Goal: Information Seeking & Learning: Learn about a topic

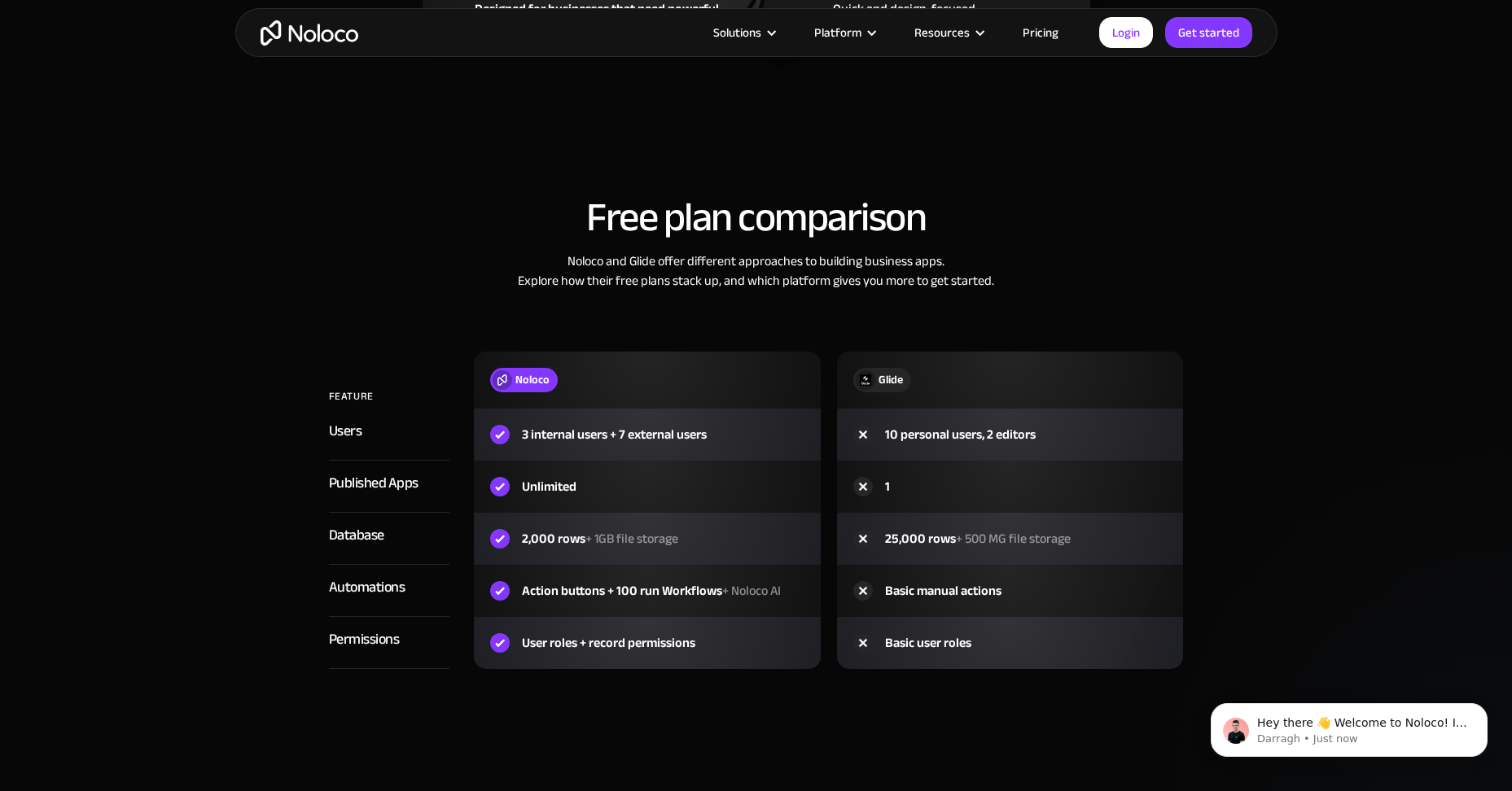
click at [689, 699] on div "Free plan comparison Noloco and Glide offer different approaches to building bu…" at bounding box center [756, 448] width 1042 height 539
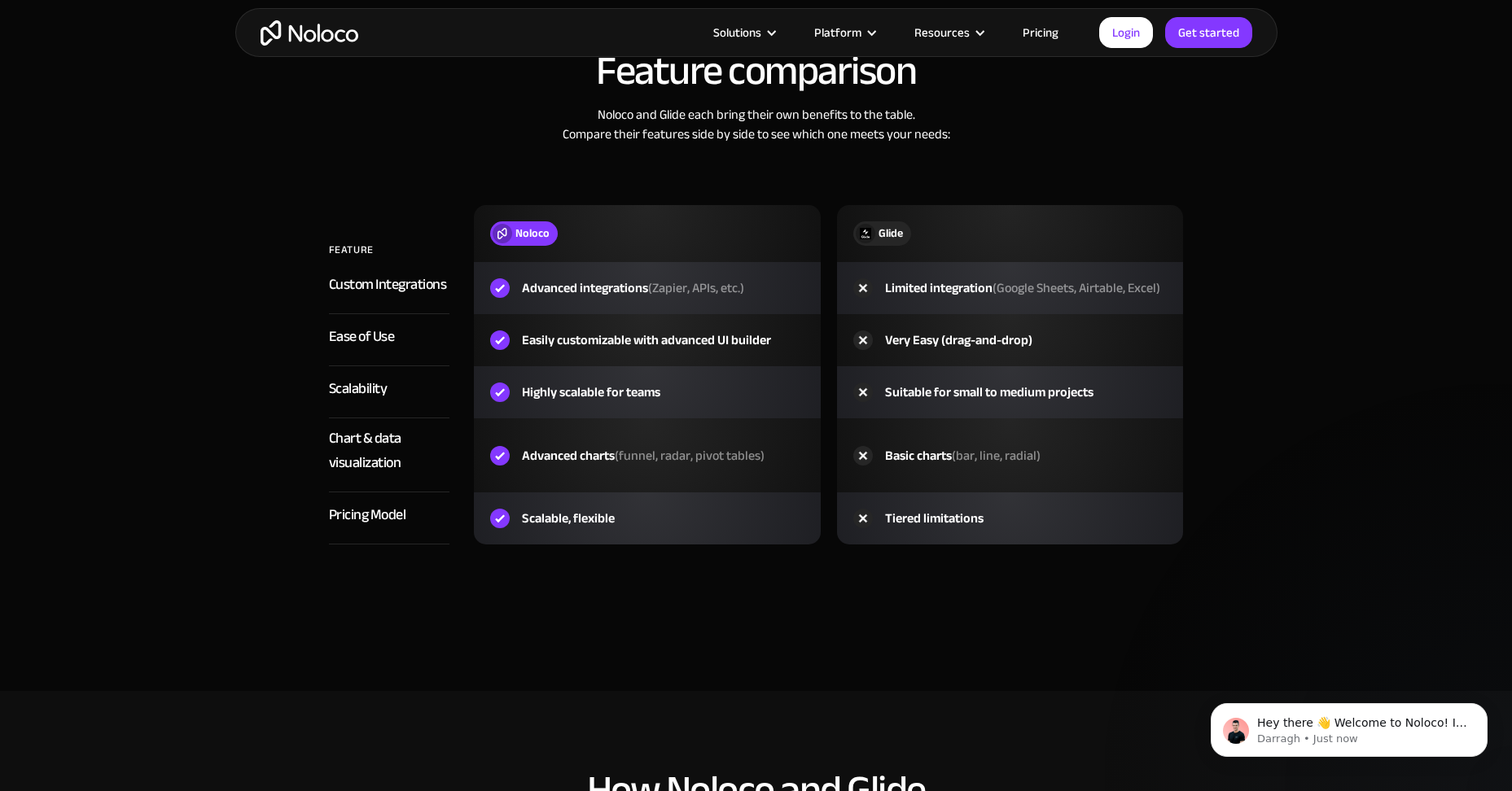
scroll to position [2443, 0]
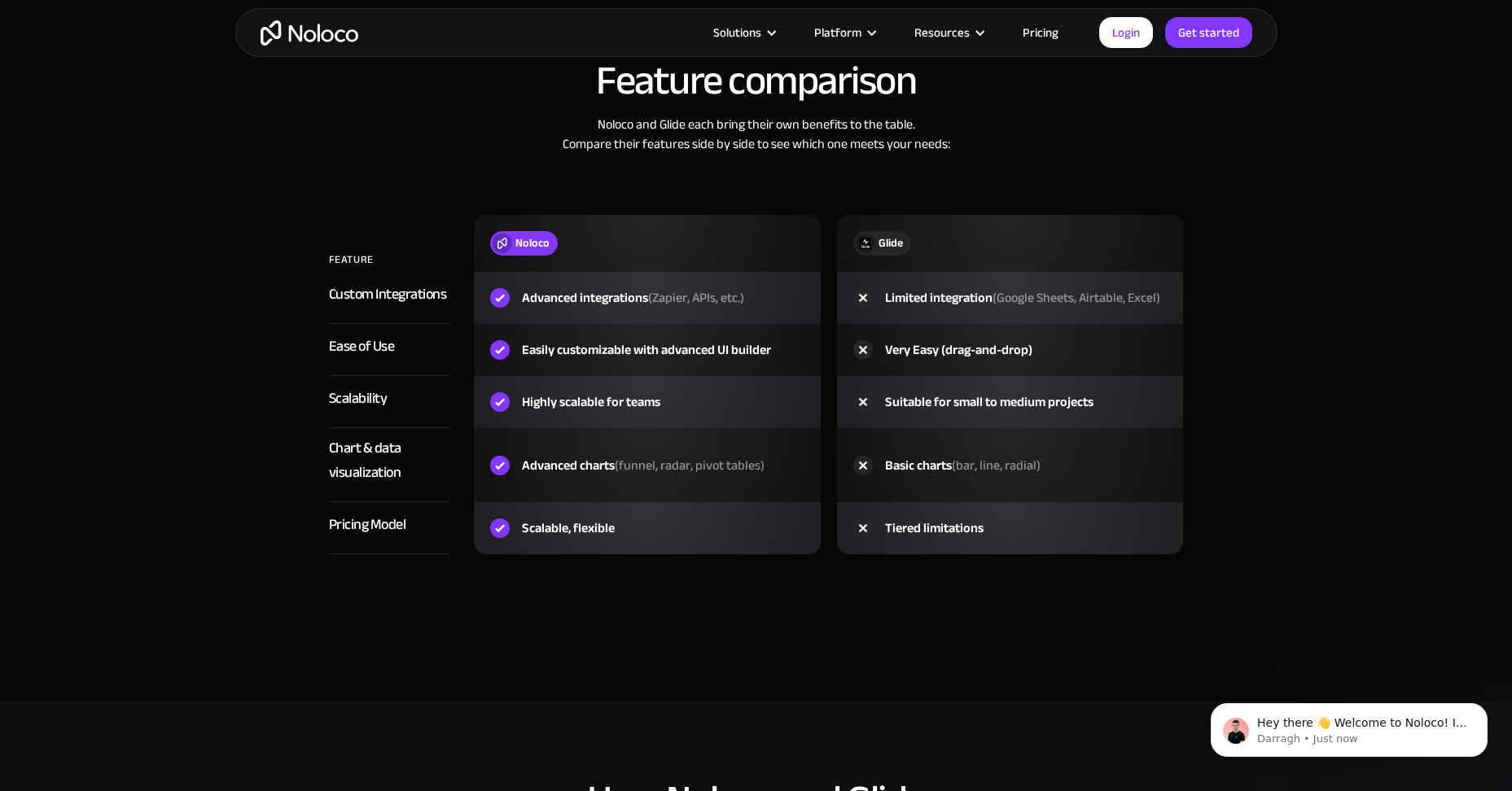
click at [1056, 30] on link "Pricing" at bounding box center [1041, 32] width 77 height 21
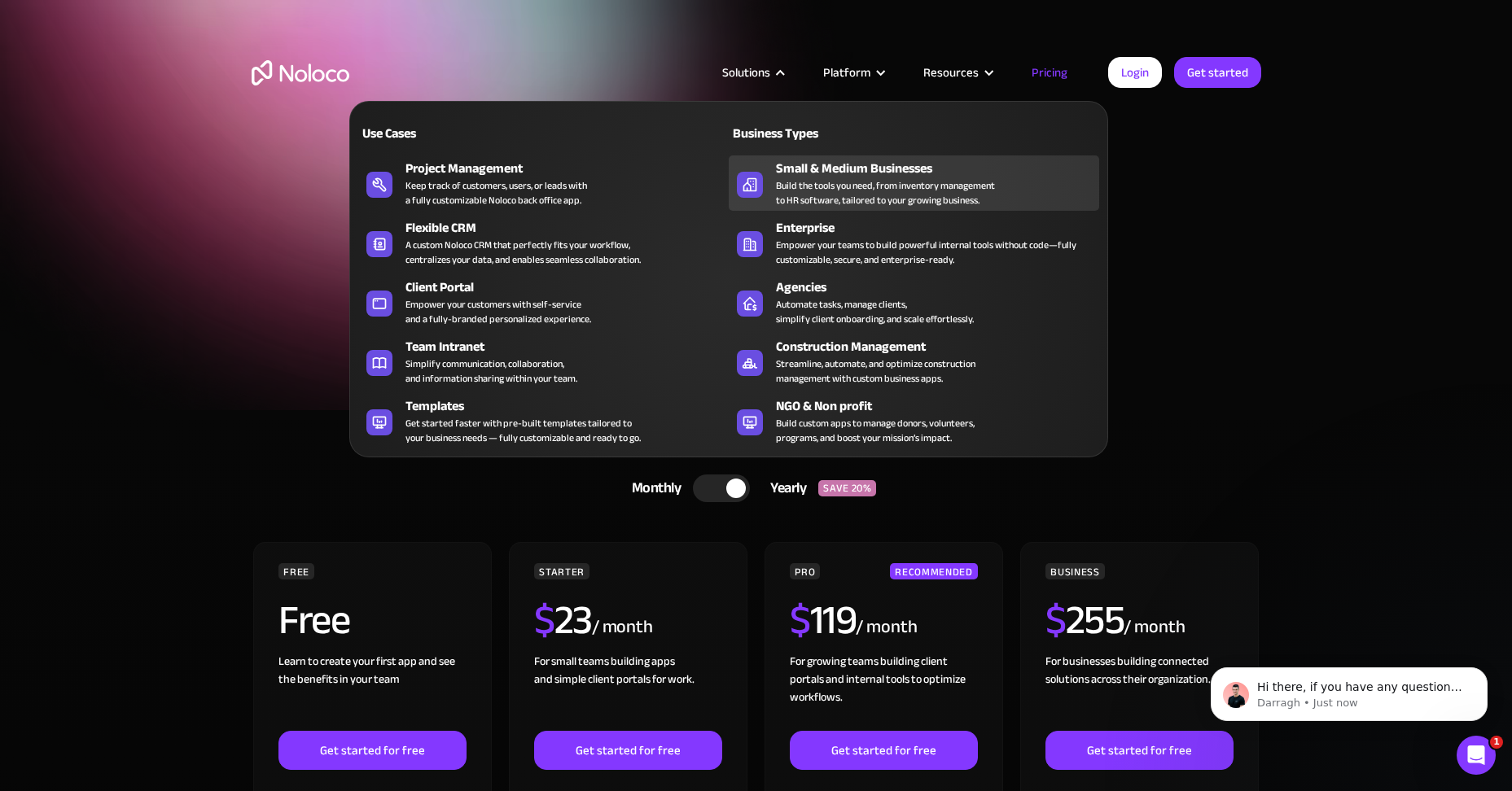
click at [856, 178] on div "Build the tools you need, from inventory management to HR software, tailored to…" at bounding box center [885, 193] width 219 height 30
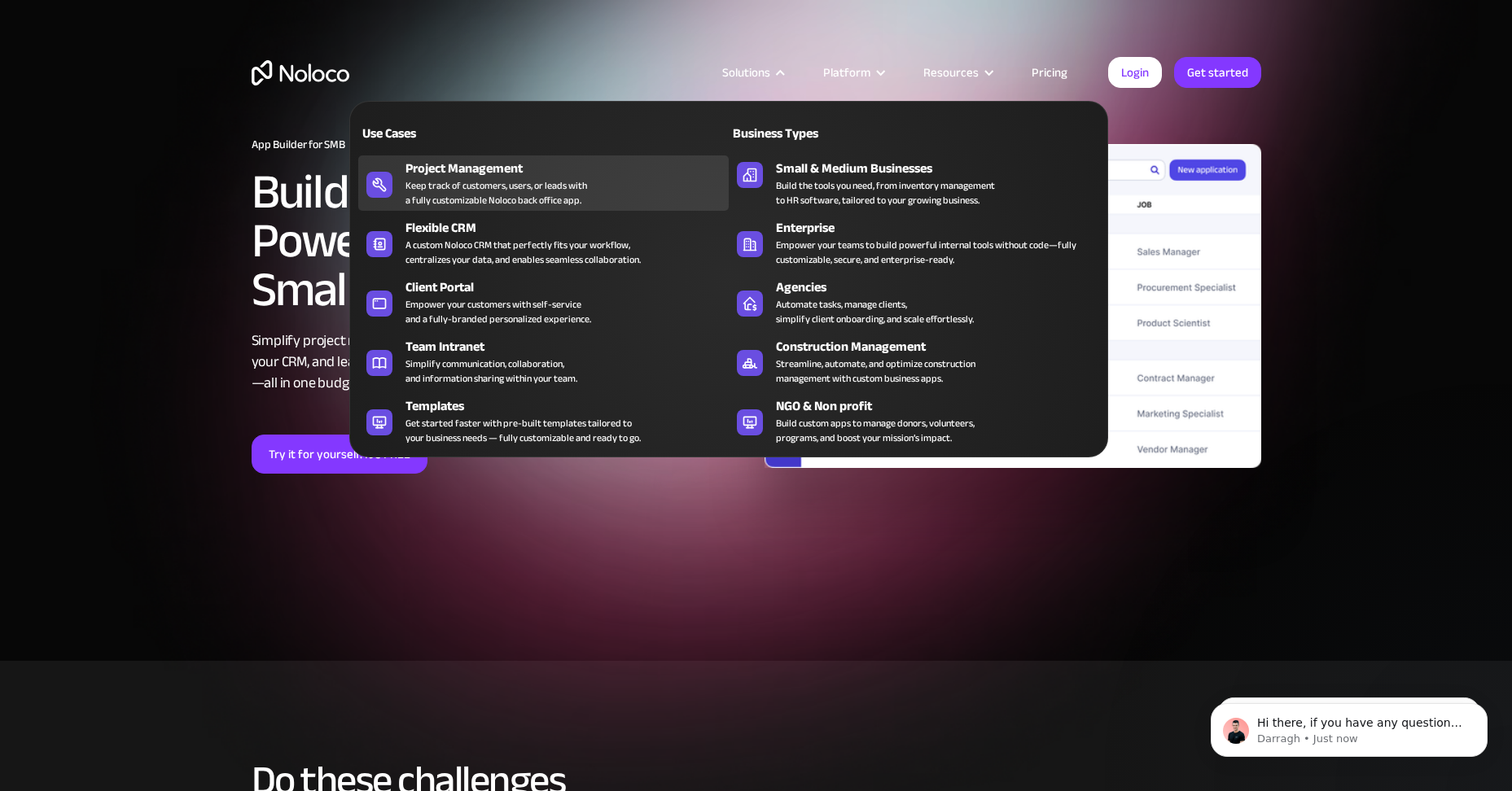
click at [482, 156] on link "Project Management Keep track of customers, users, or leads with a fully custom…" at bounding box center [544, 183] width 371 height 55
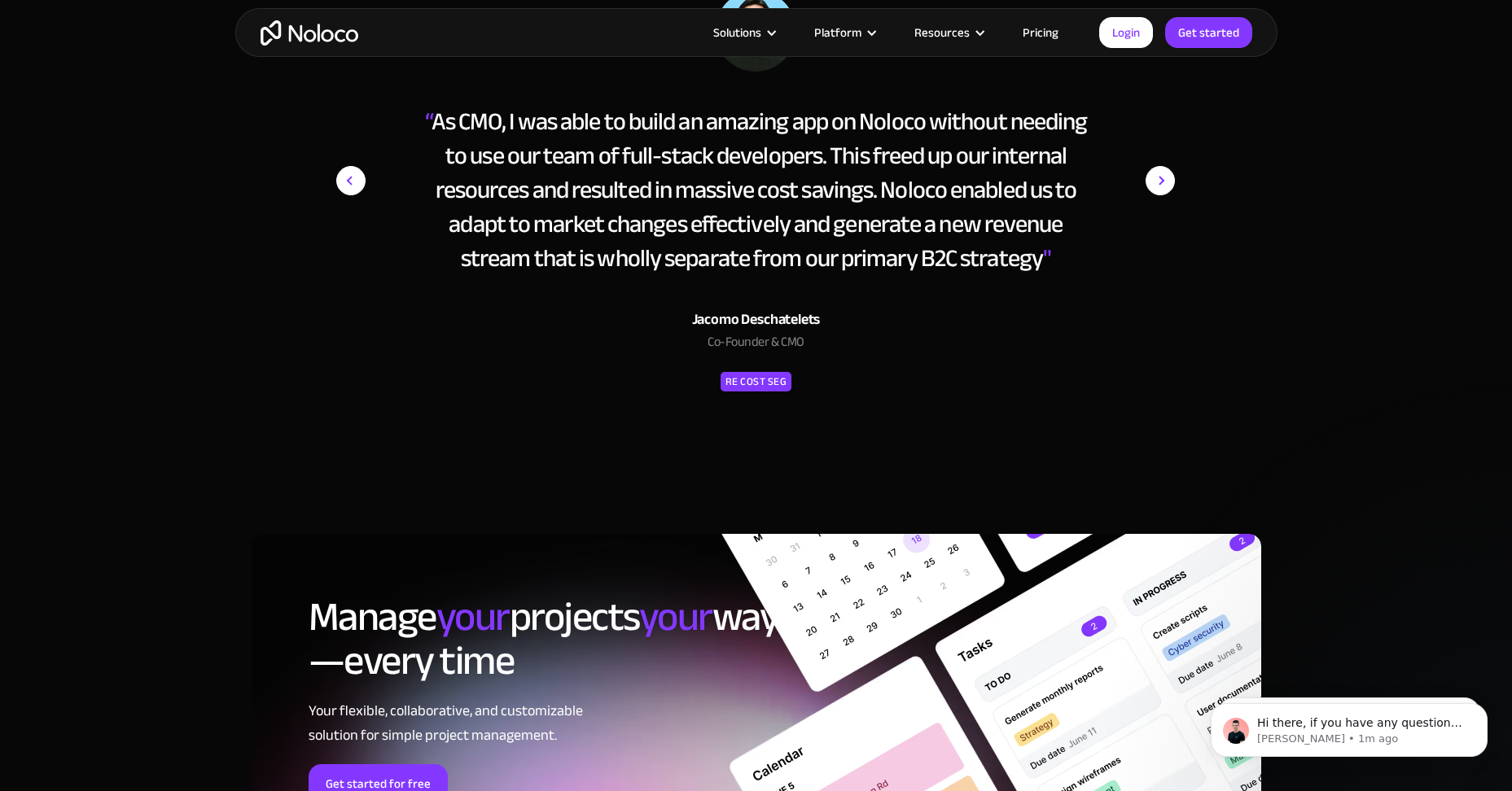
scroll to position [6513, 0]
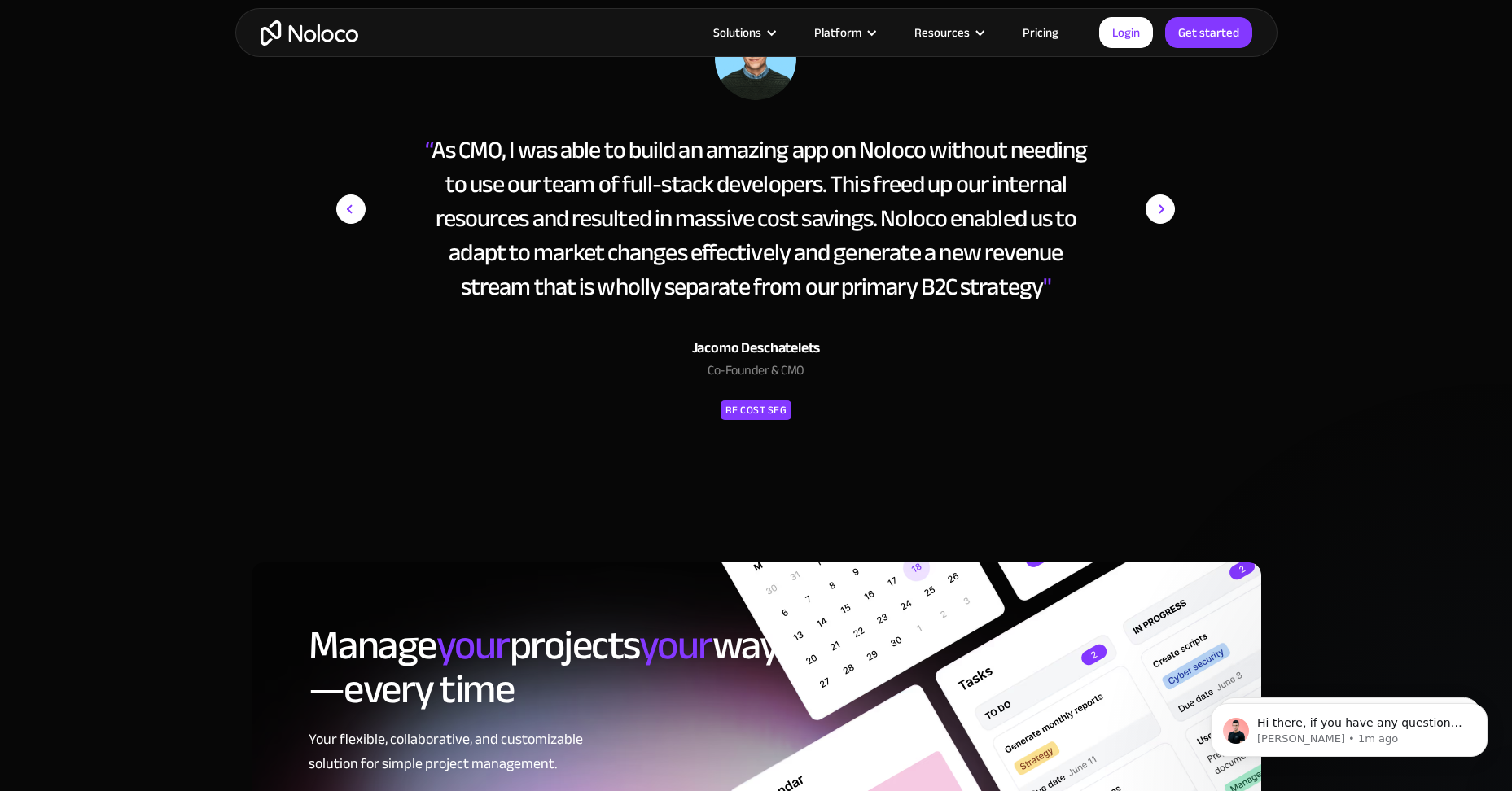
click at [1044, 28] on link "Pricing" at bounding box center [1041, 32] width 77 height 21
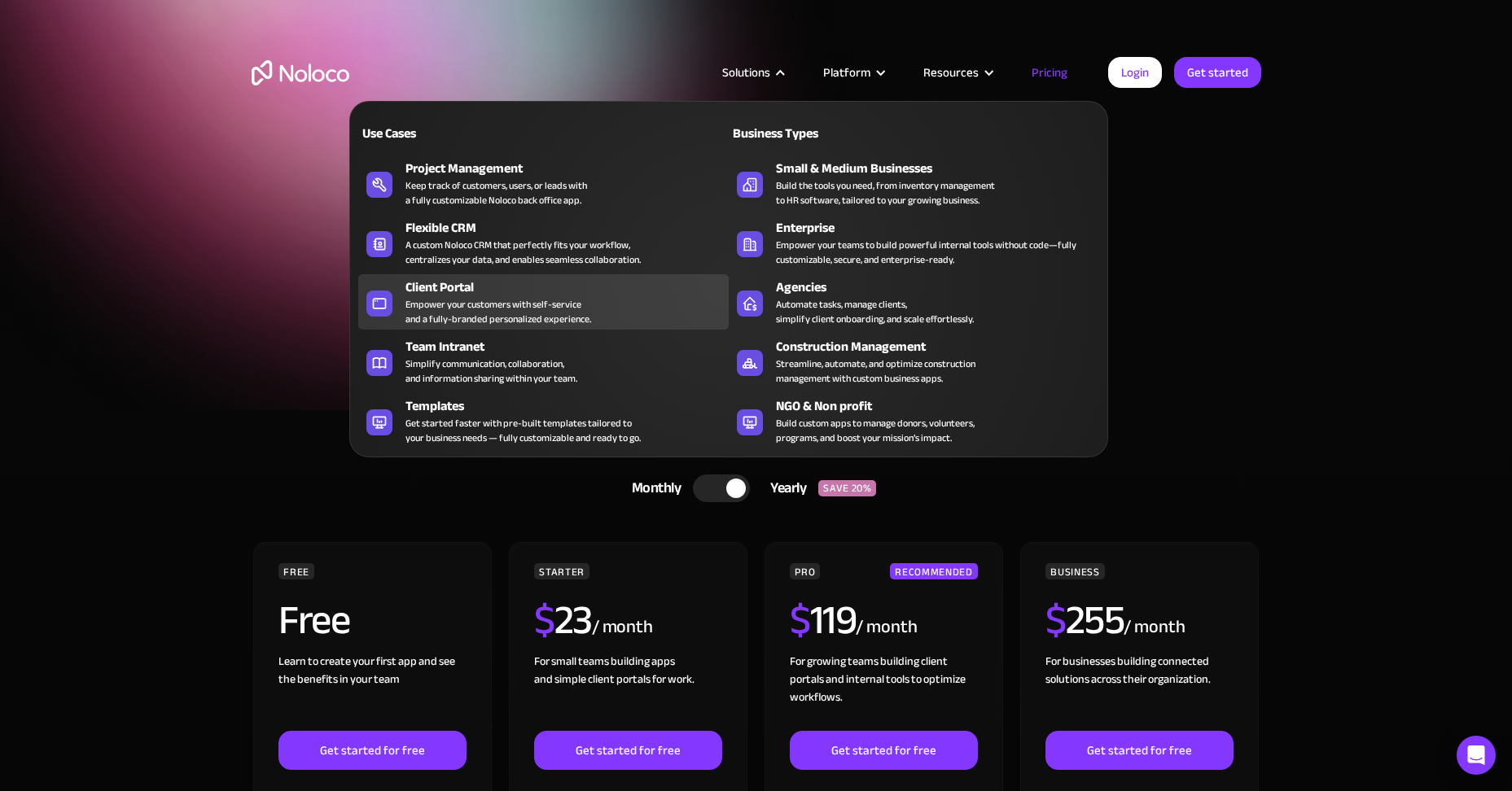
click at [458, 301] on div "Empower your customers with self-service and a fully-branded personalized exper…" at bounding box center [498, 312] width 185 height 30
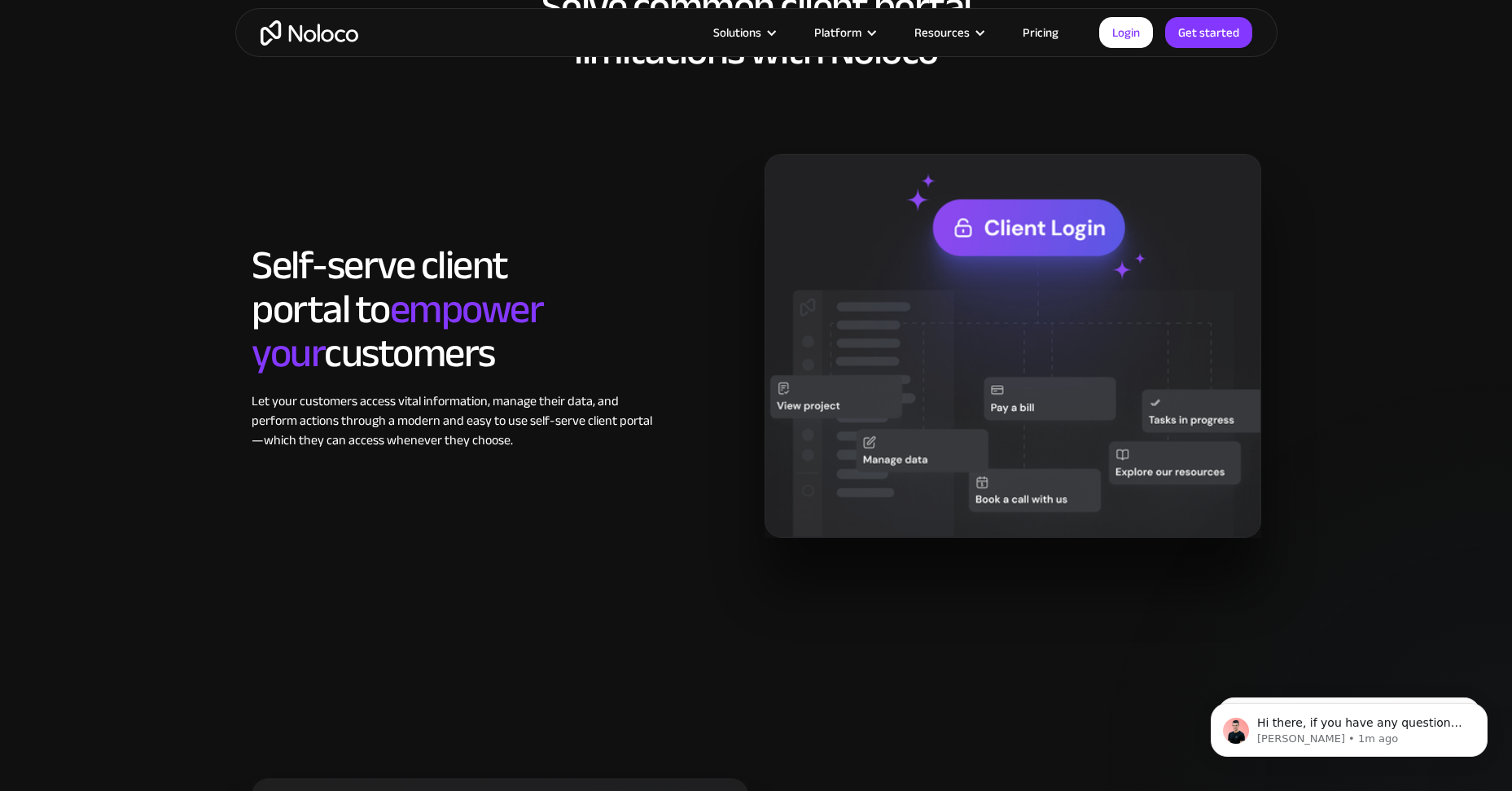
scroll to position [1302, 0]
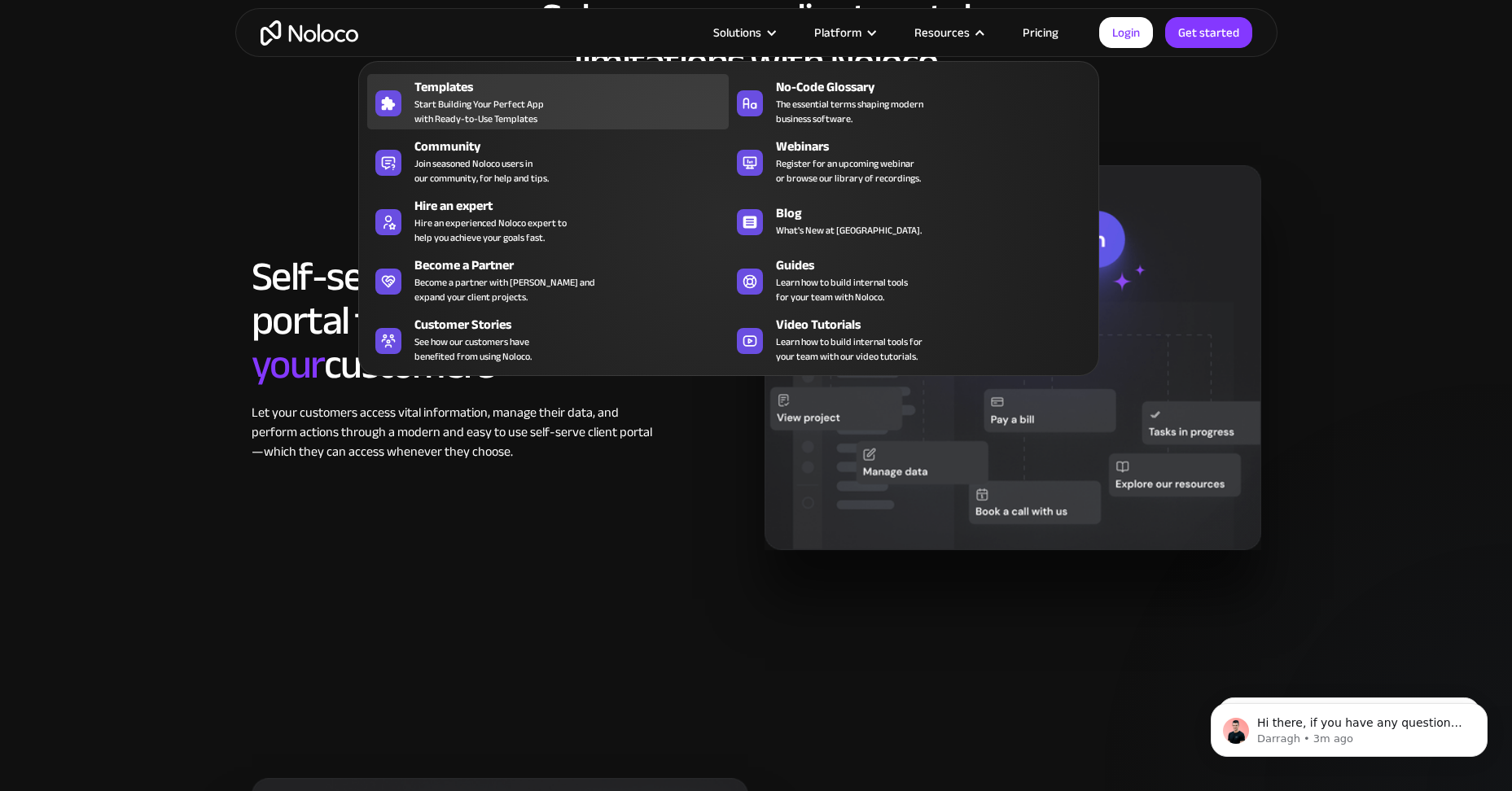
click at [496, 97] on span "Start Building Your Perfect App with Ready-to-Use Templates" at bounding box center [479, 112] width 129 height 30
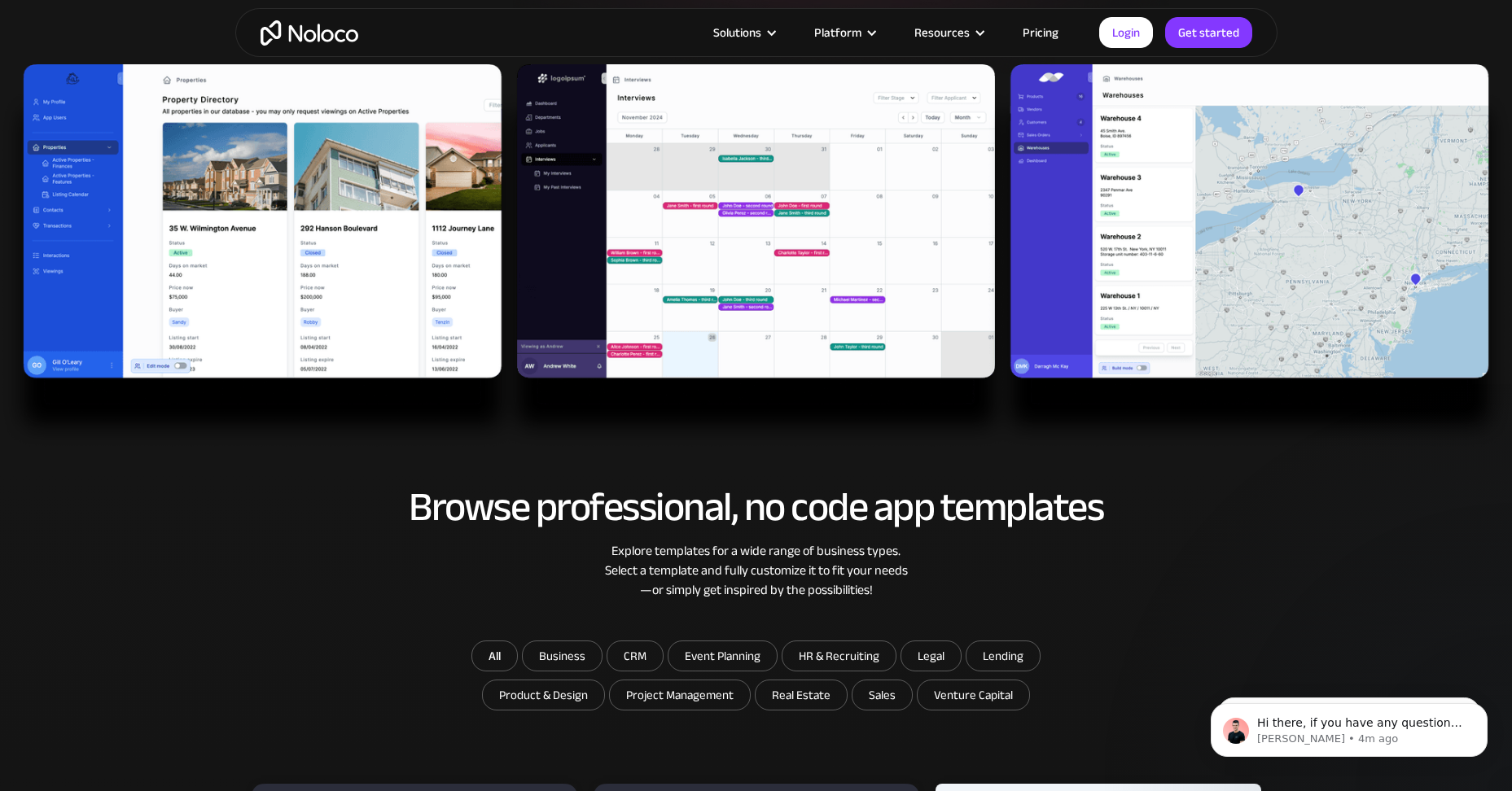
scroll to position [489, 0]
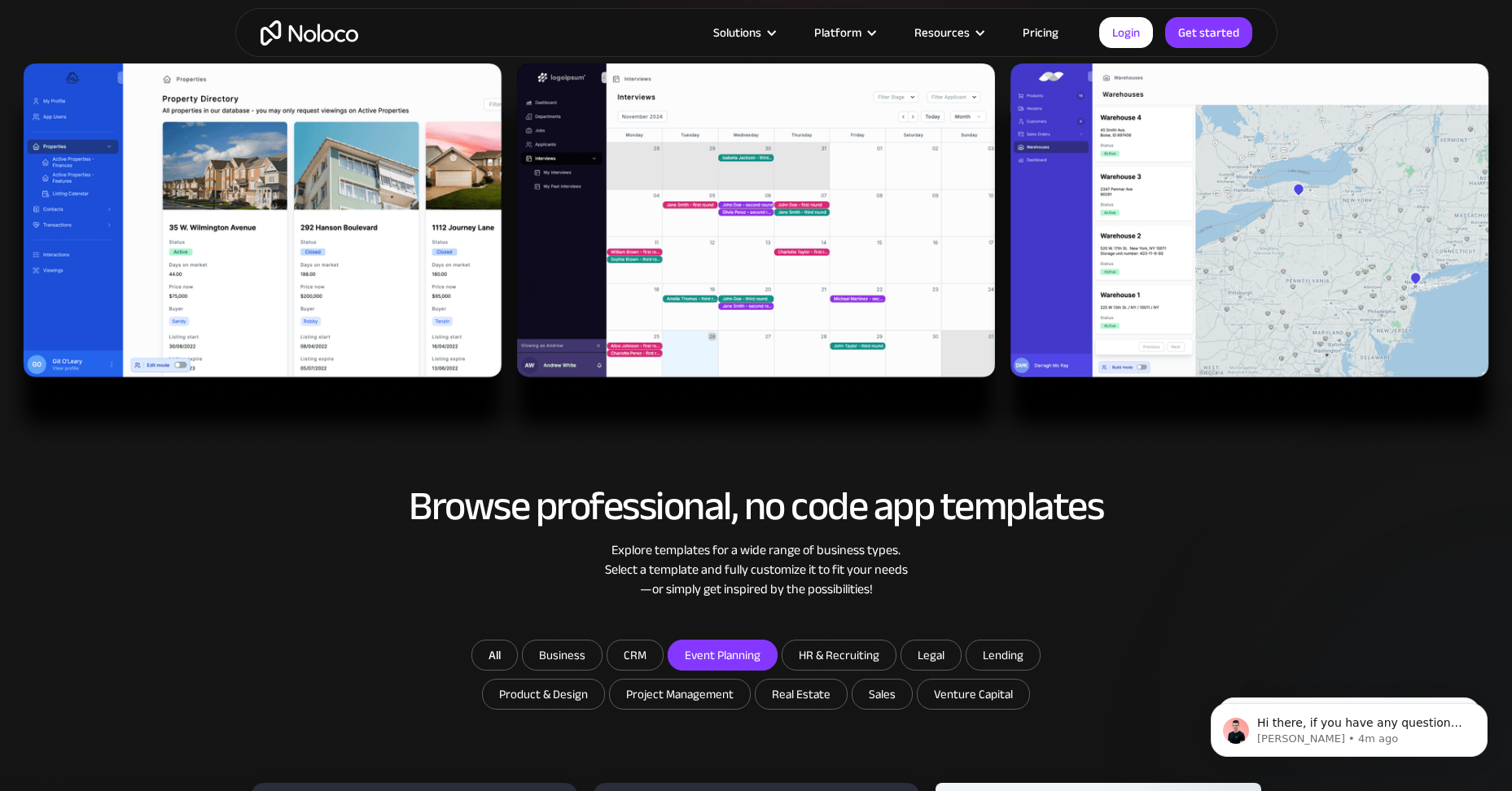
click at [601, 648] on input "Event Planning" at bounding box center [562, 656] width 79 height 30
checkbox input "true"
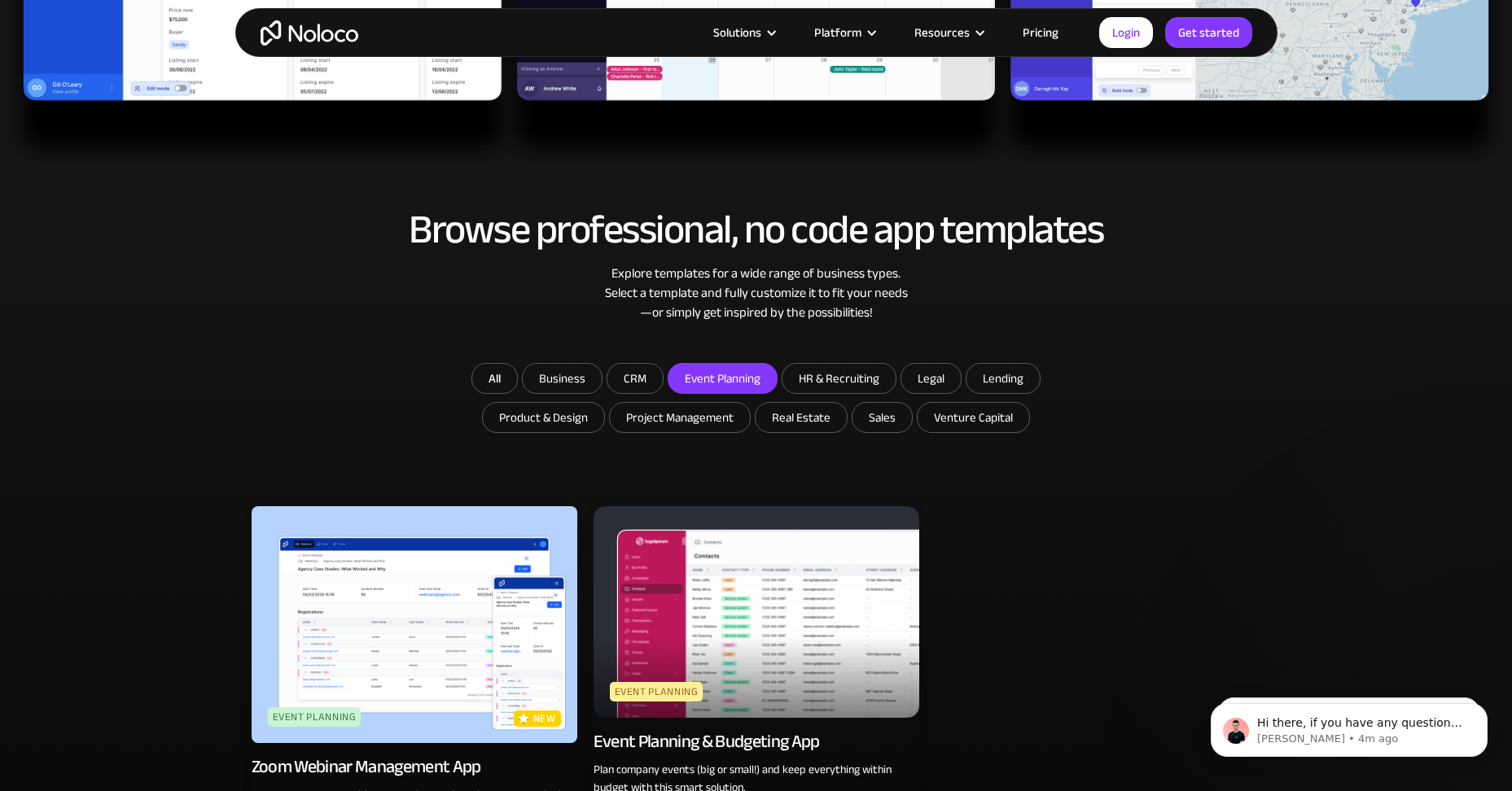
scroll to position [896, 0]
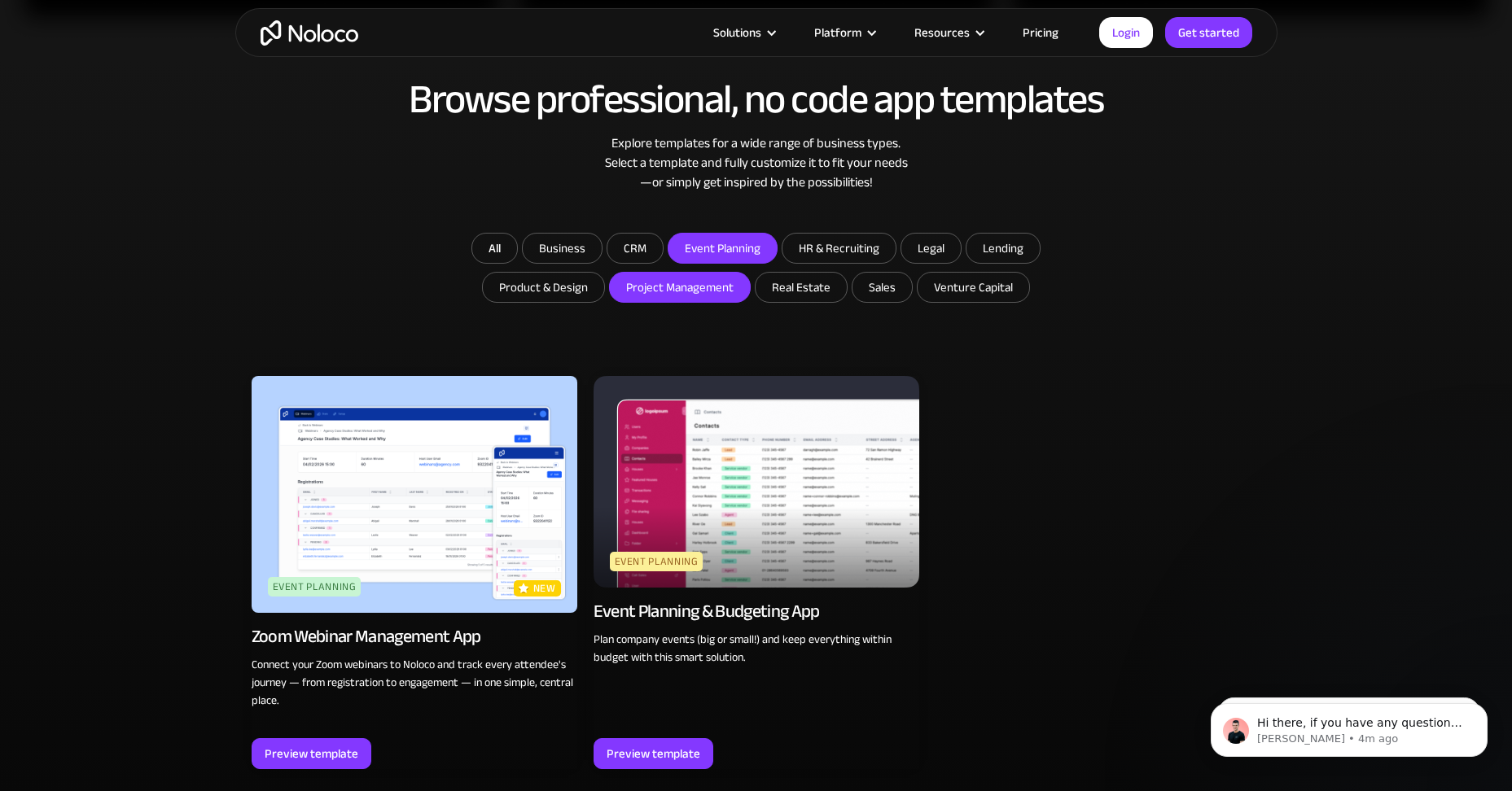
click at [601, 263] on input "Project Management" at bounding box center [562, 248] width 79 height 30
checkbox input "true"
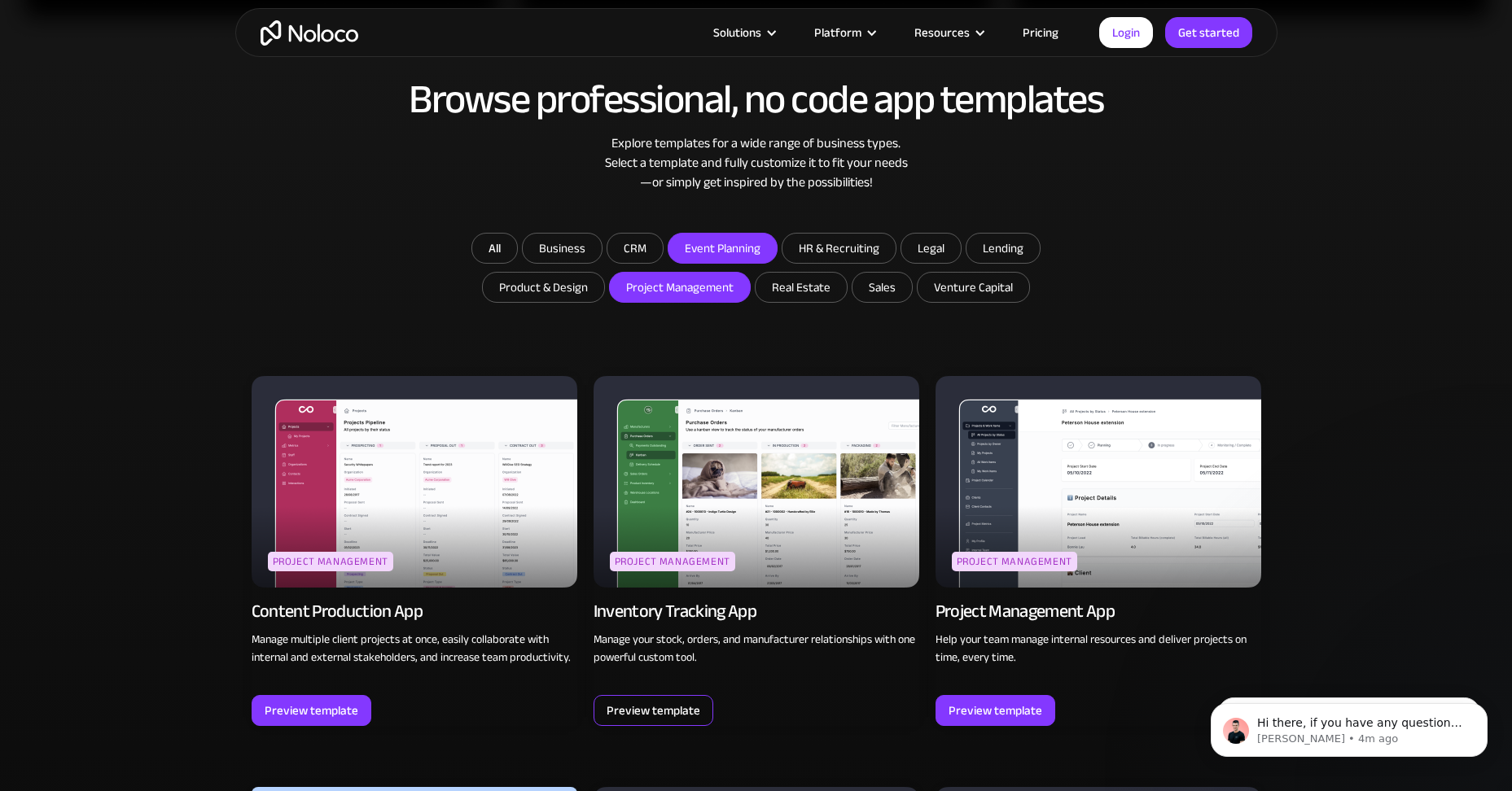
click at [670, 711] on div "Preview template" at bounding box center [653, 711] width 94 height 21
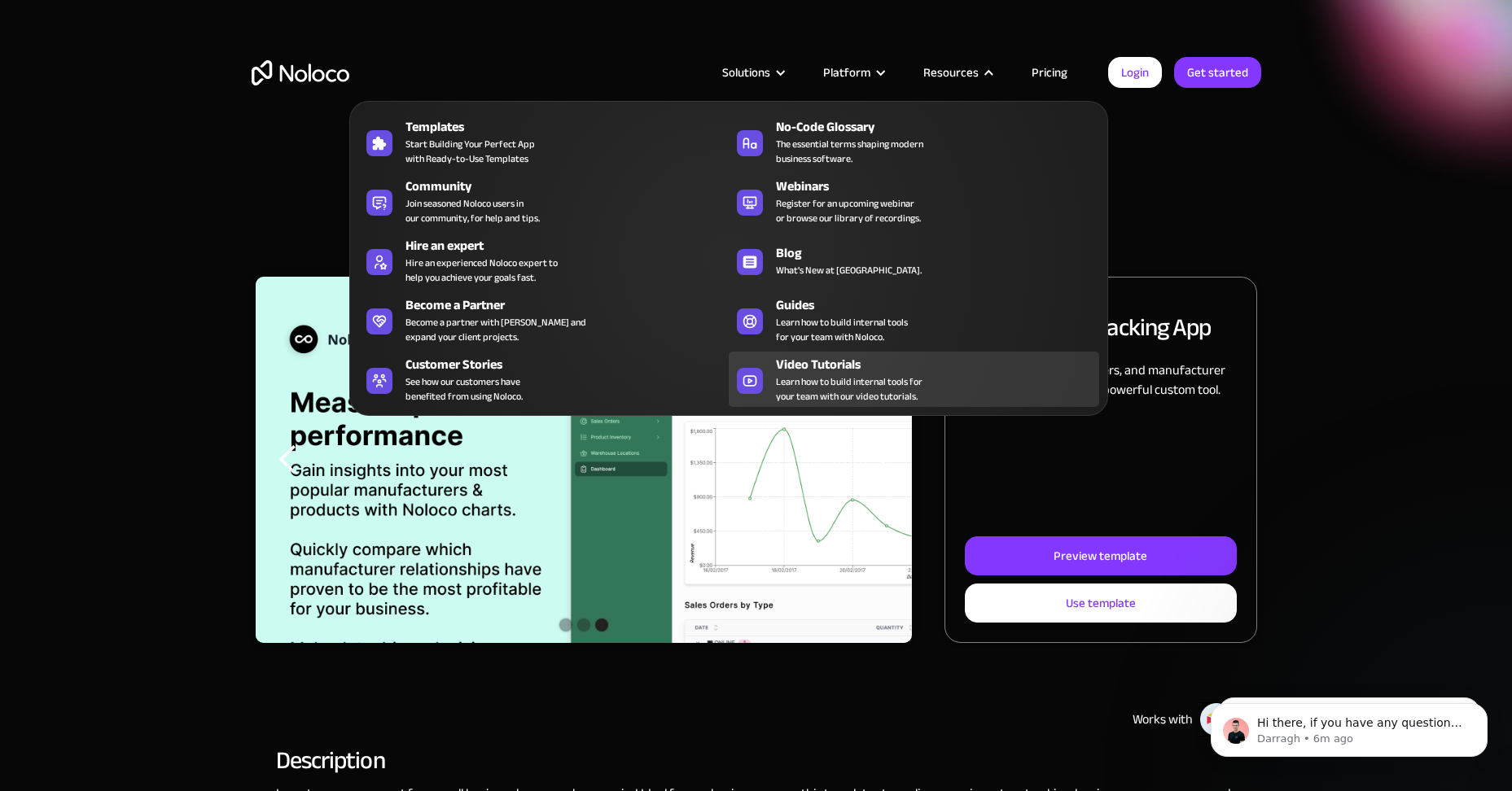
click at [791, 384] on span "Learn how to build internal tools for your team with our video tutorials." at bounding box center [850, 390] width 147 height 30
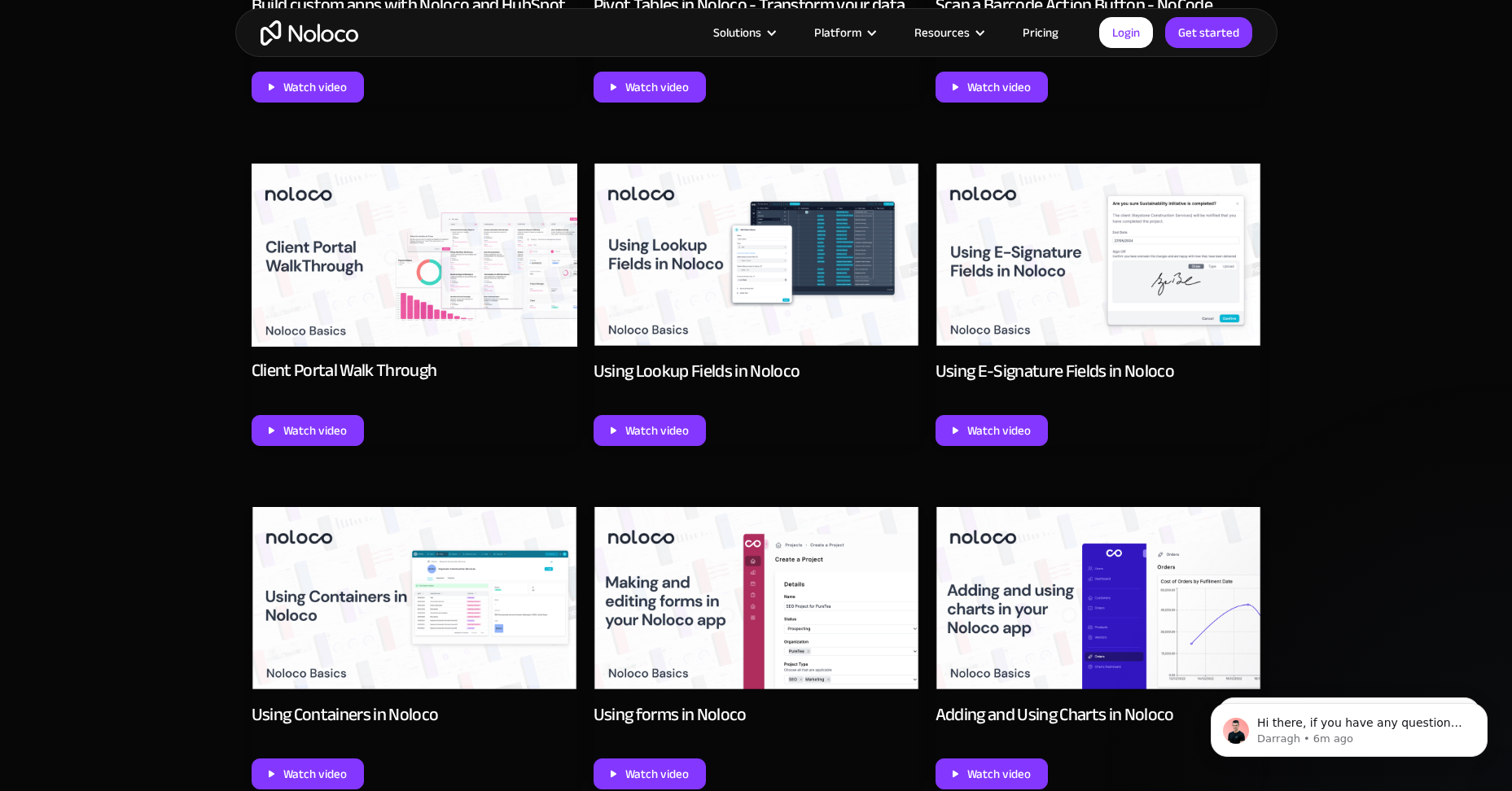
scroll to position [1140, 0]
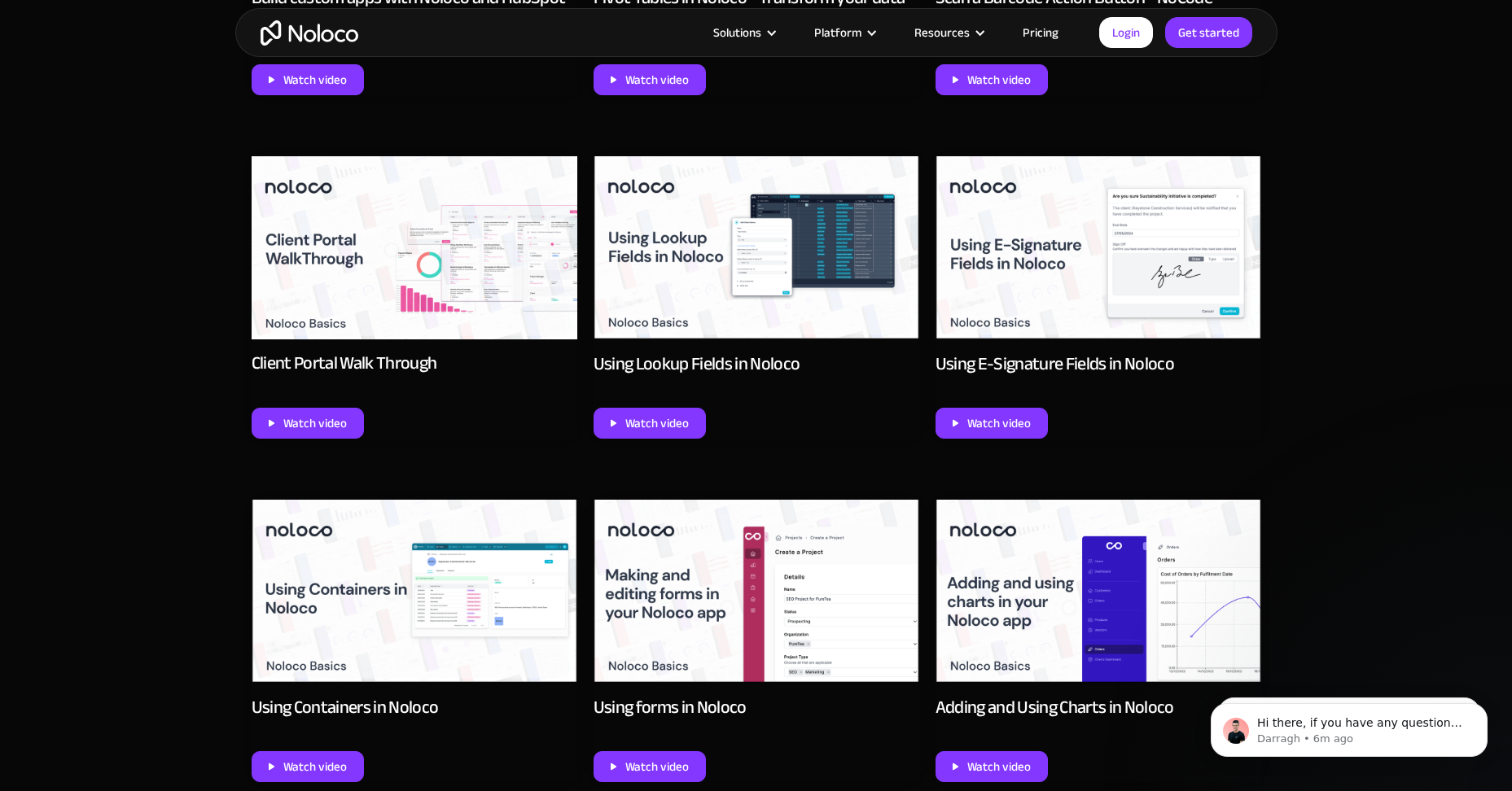
click at [379, 327] on img at bounding box center [414, 248] width 326 height 184
